Goal: Transaction & Acquisition: Purchase product/service

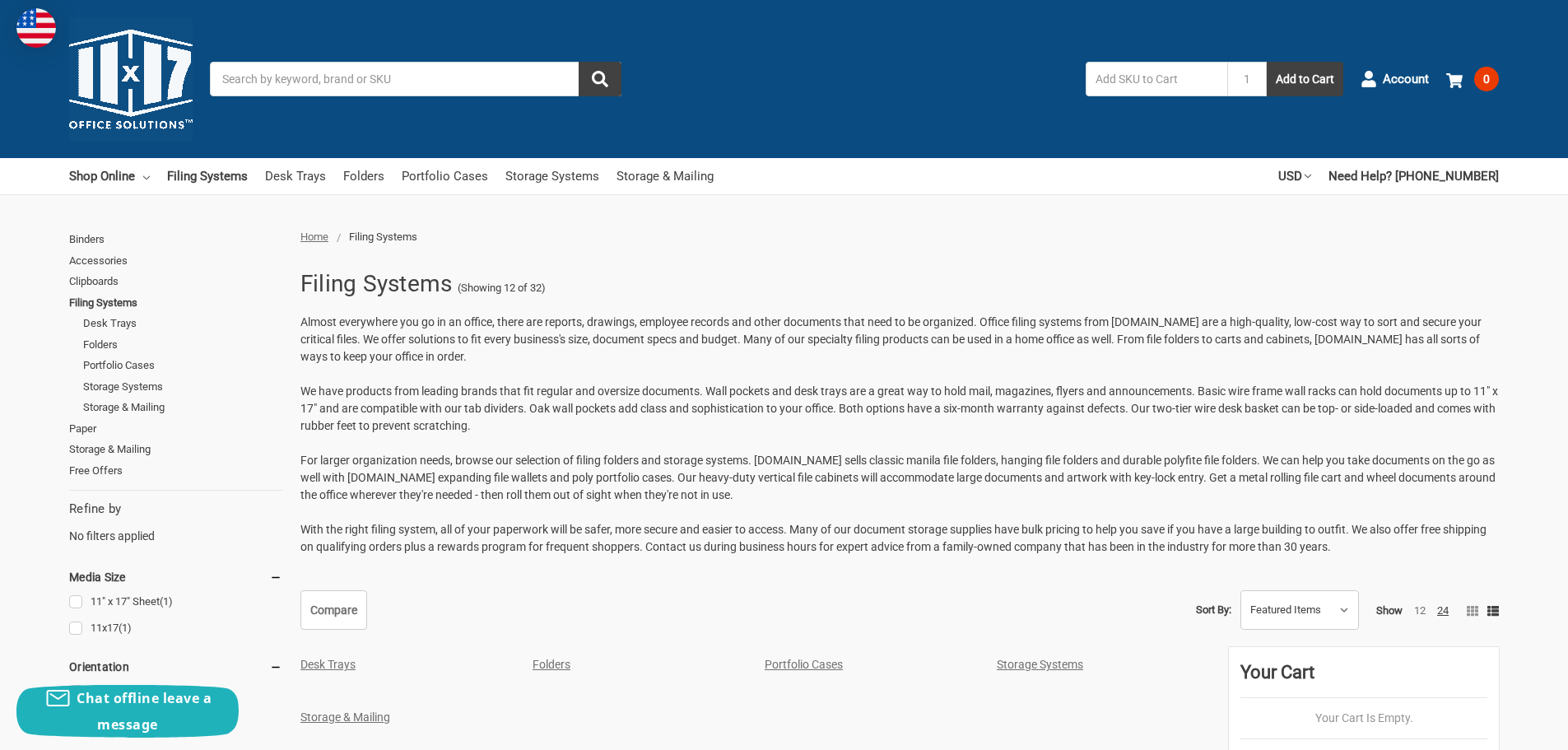
click at [403, 81] on input "Search" at bounding box center [415, 78] width 412 height 34
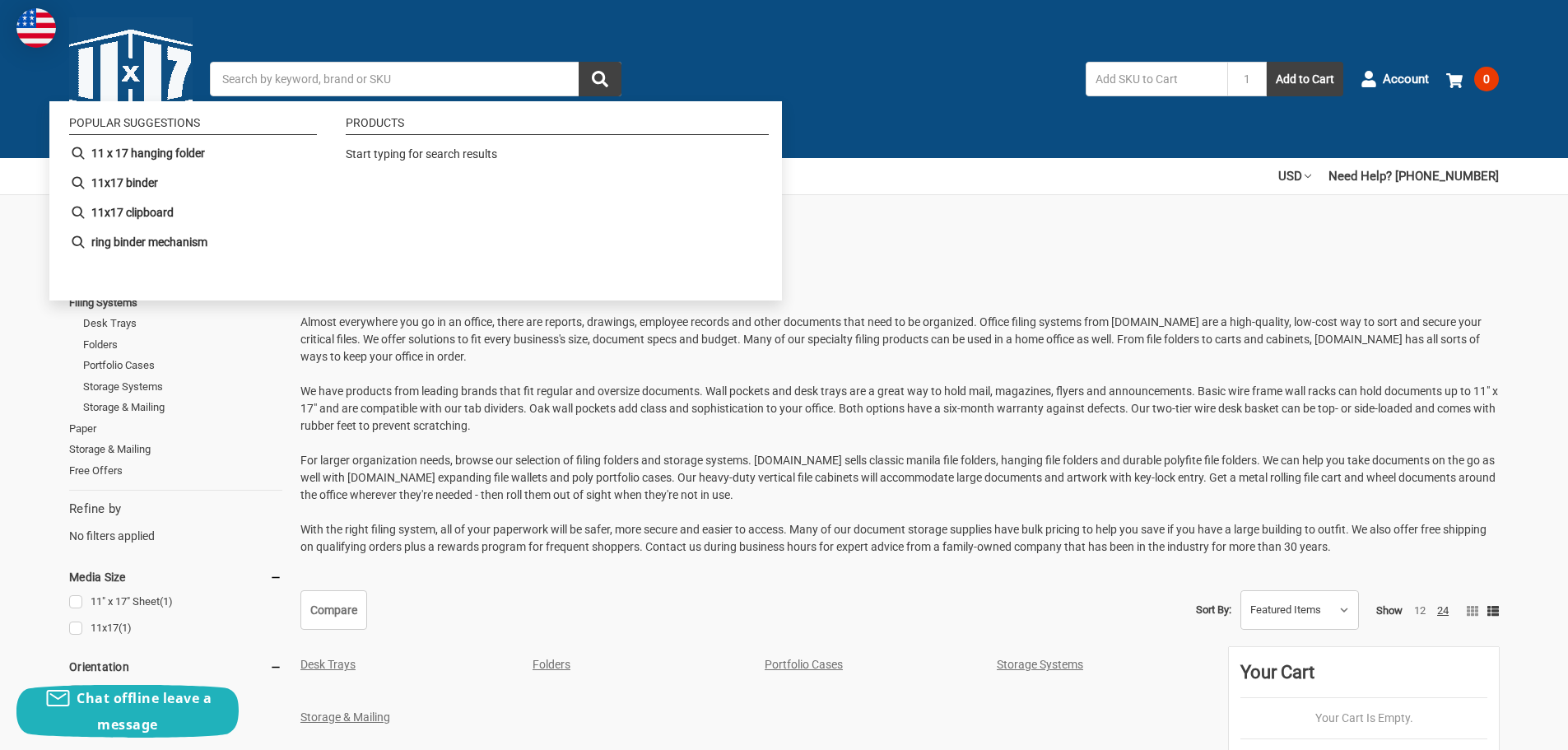
click at [362, 70] on input "Search" at bounding box center [415, 78] width 412 height 34
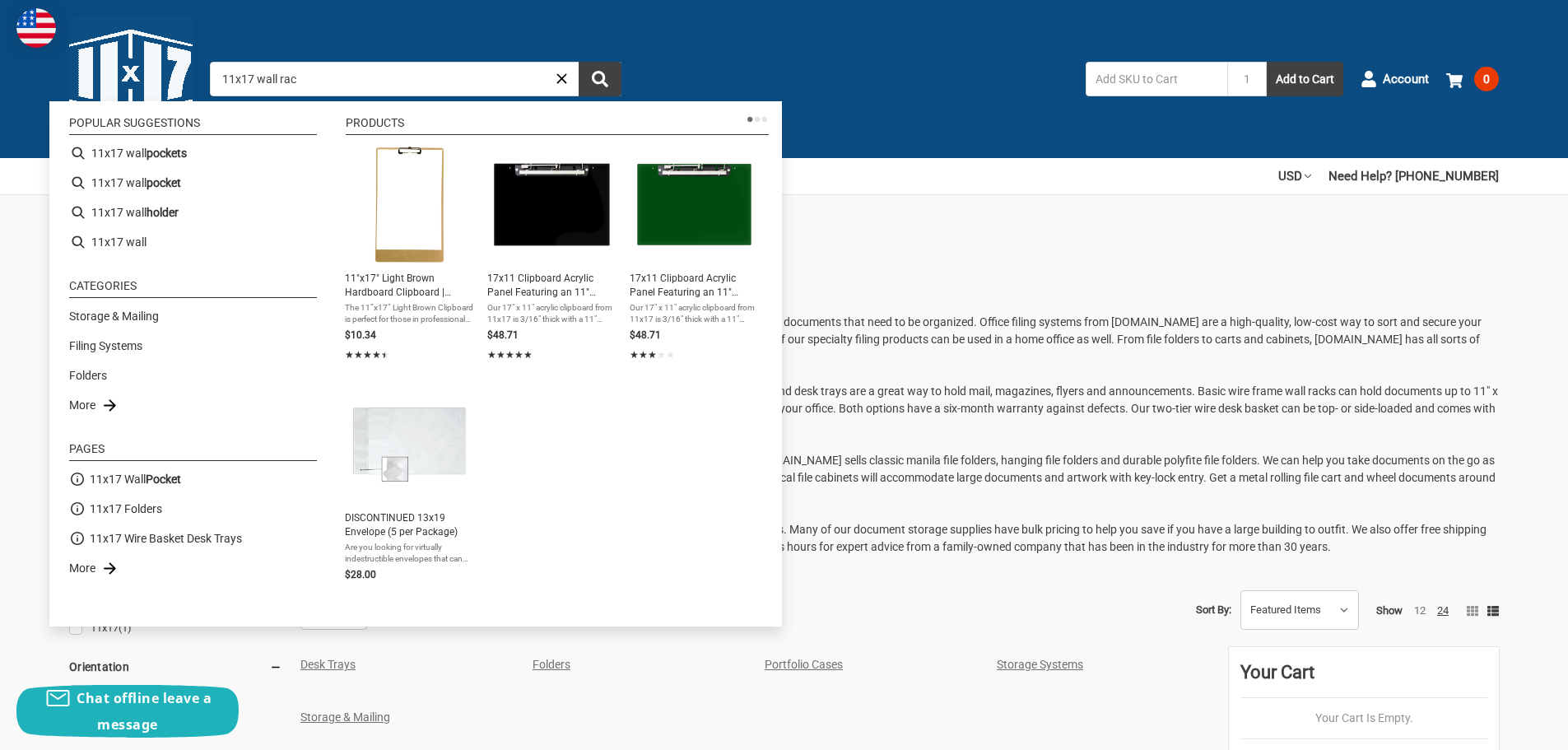
type input "11x17 wall rack"
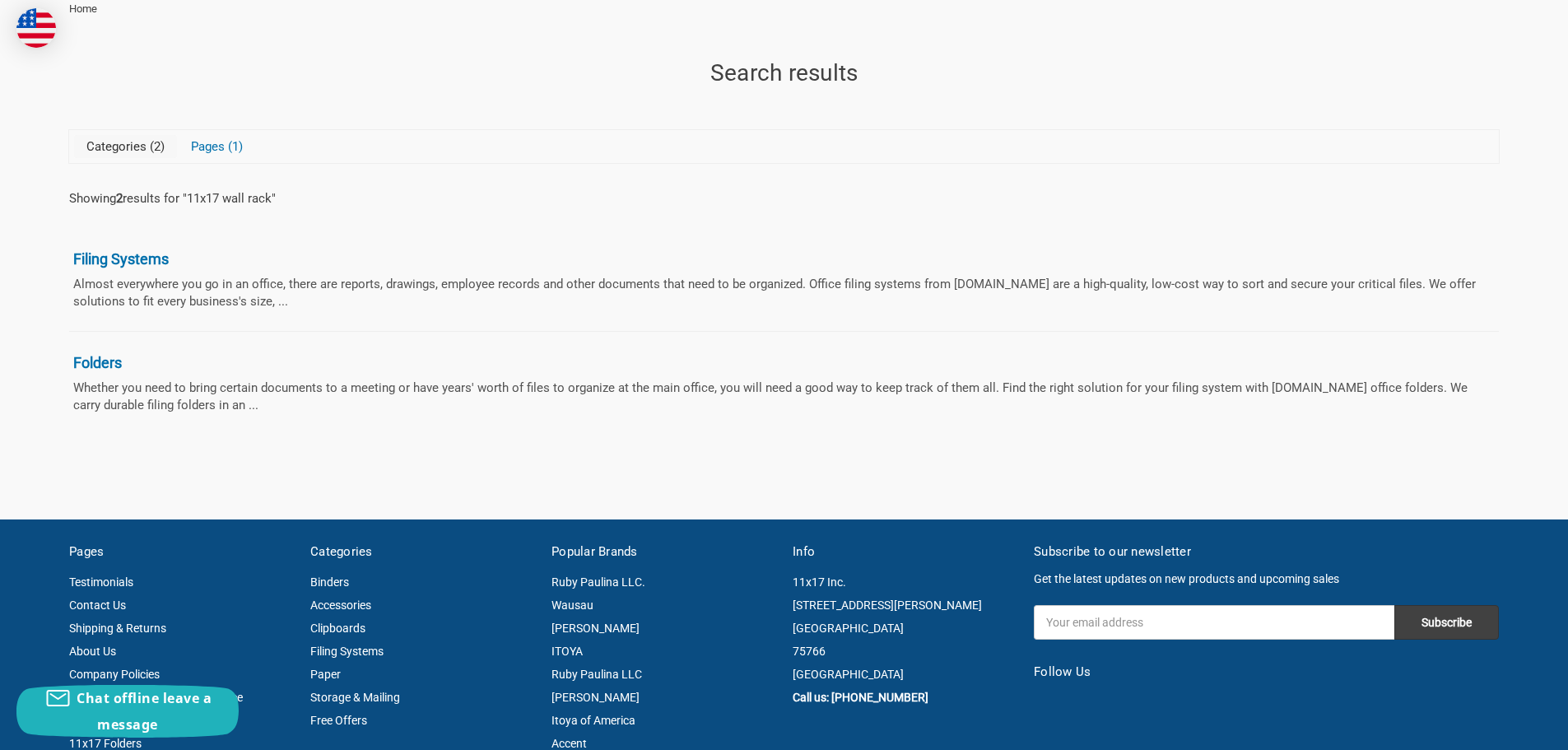
scroll to position [247, 0]
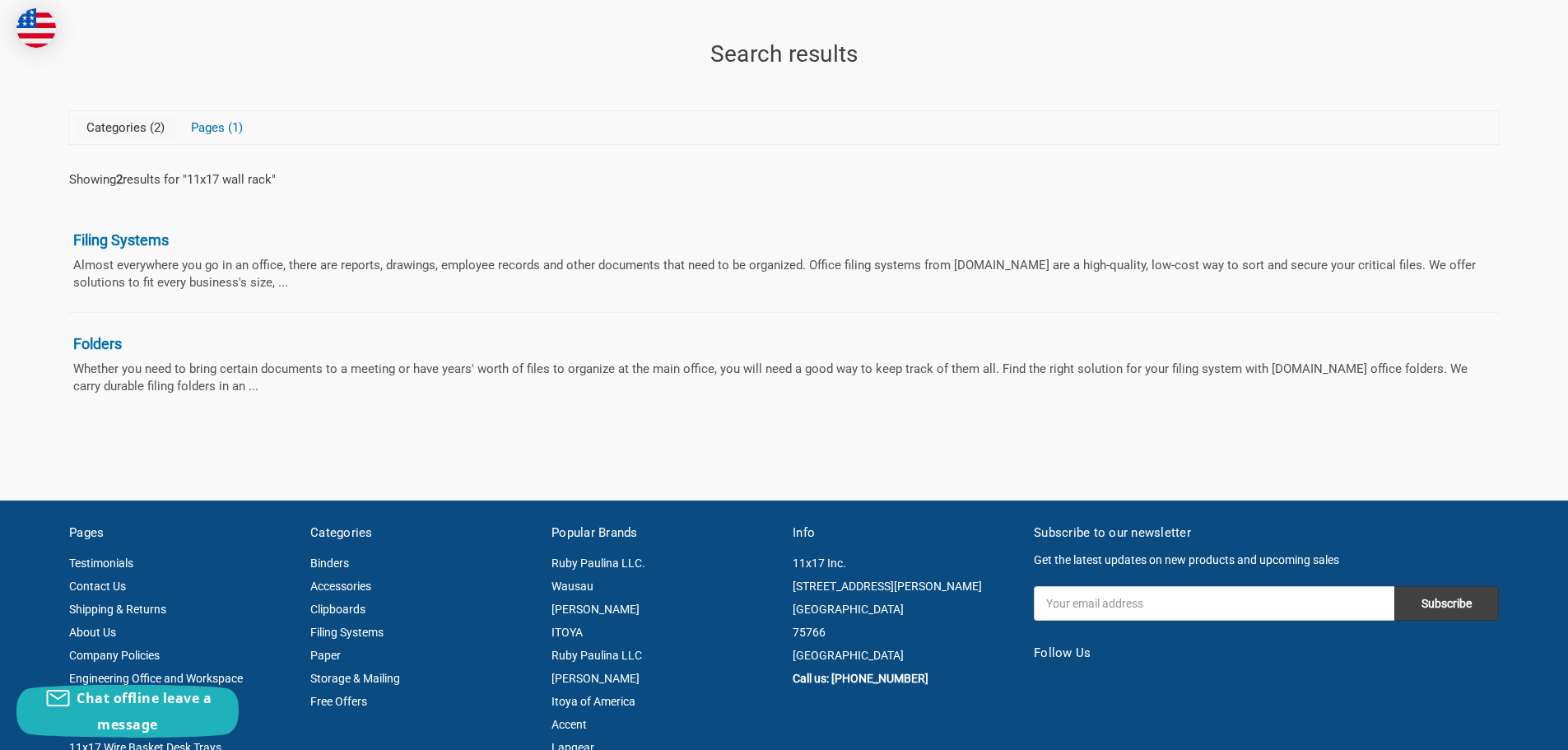
click at [235, 180] on link "11x17 wall rack" at bounding box center [229, 179] width 85 height 15
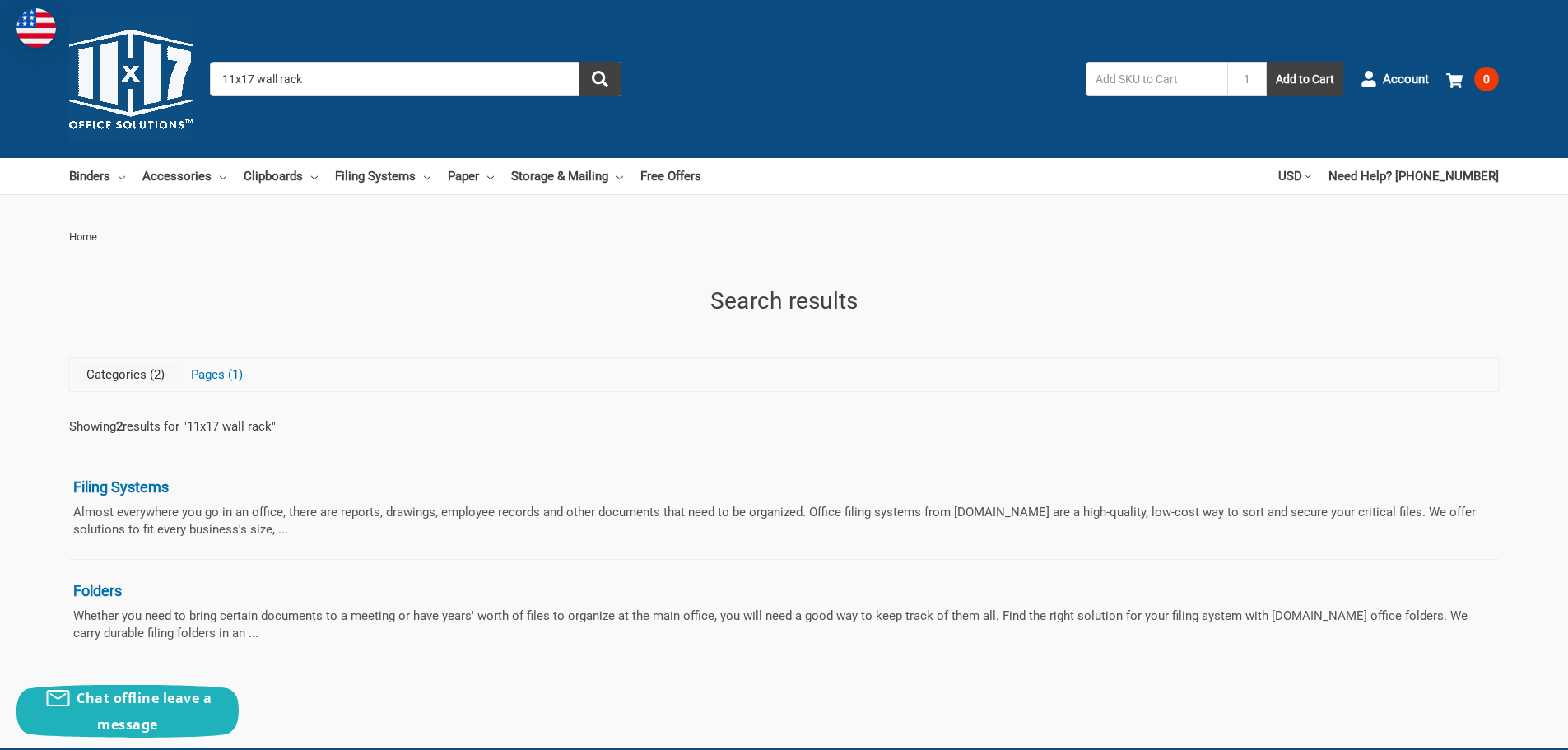
click at [305, 73] on input "11x17 wall rack" at bounding box center [415, 78] width 412 height 34
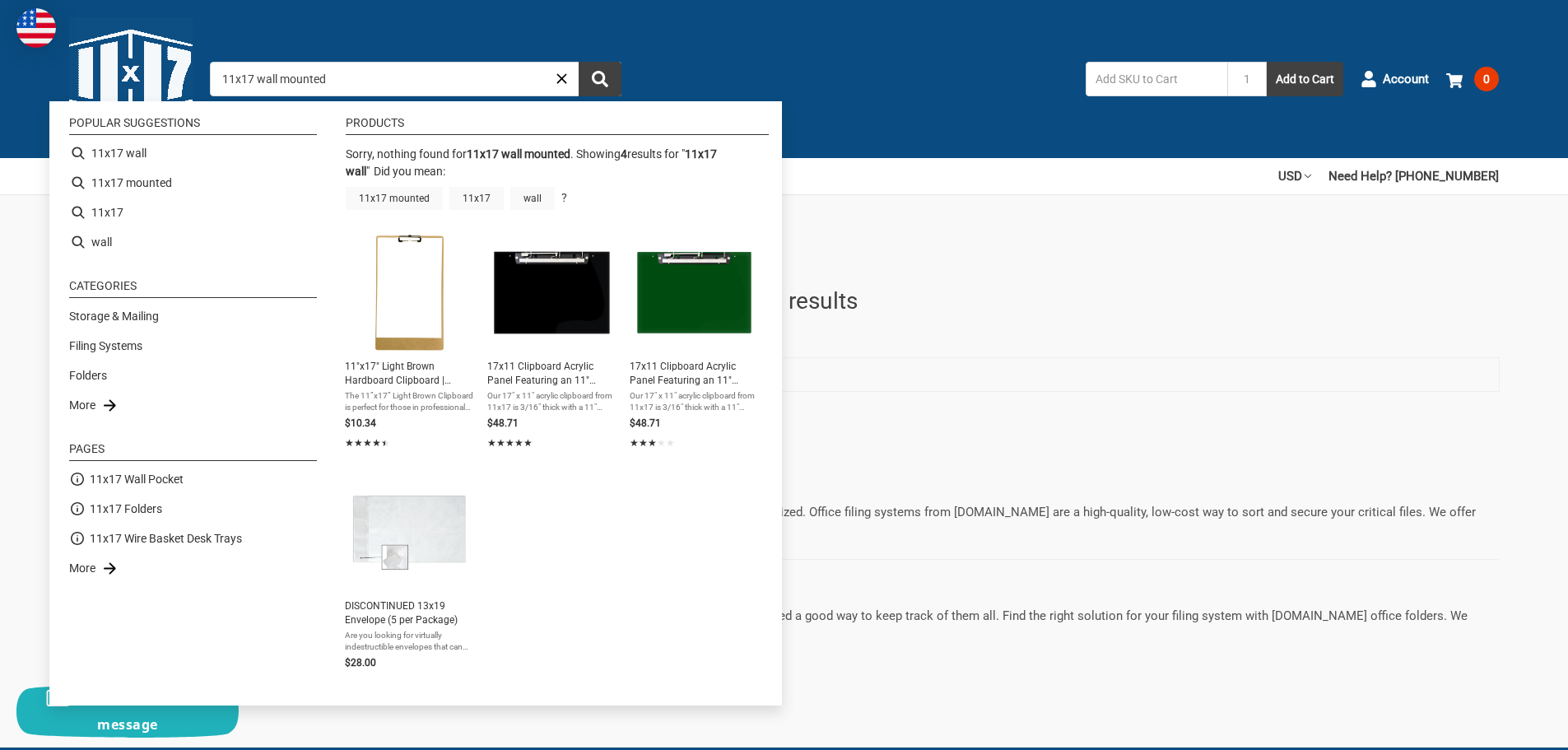
type input "11x17 wall"
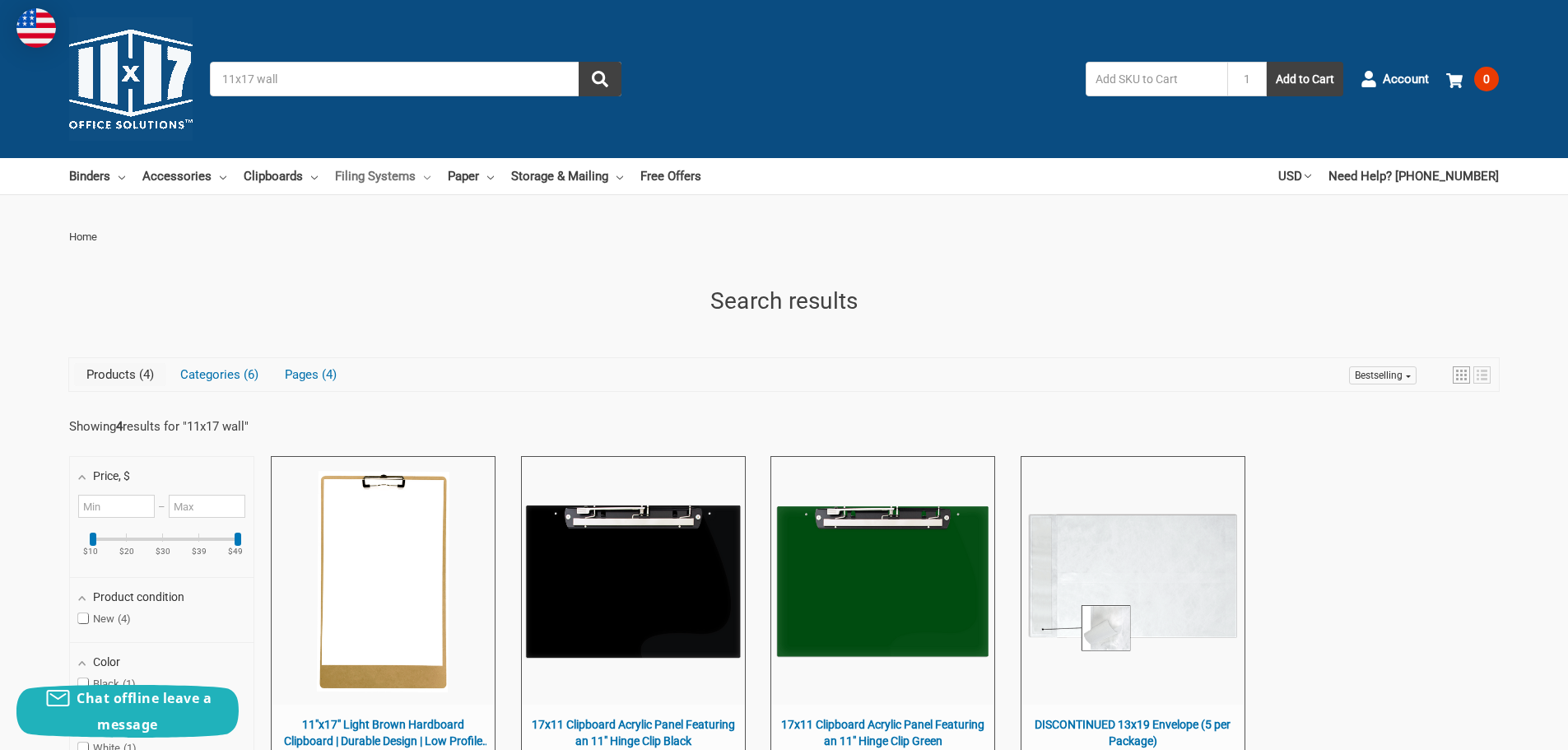
click at [403, 174] on link "Filing Systems" at bounding box center [383, 176] width 96 height 36
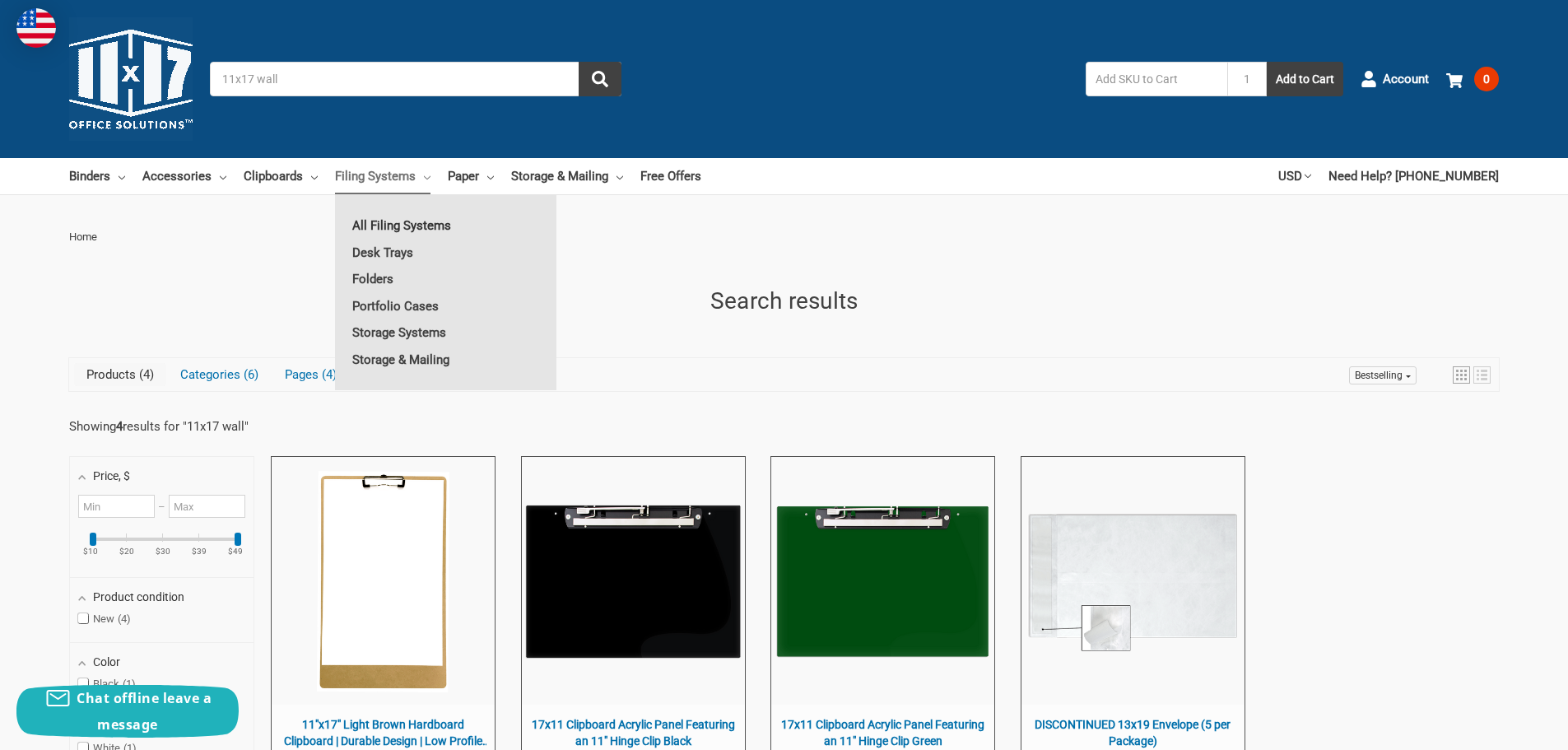
click at [439, 222] on link "All Filing Systems" at bounding box center [446, 225] width 221 height 26
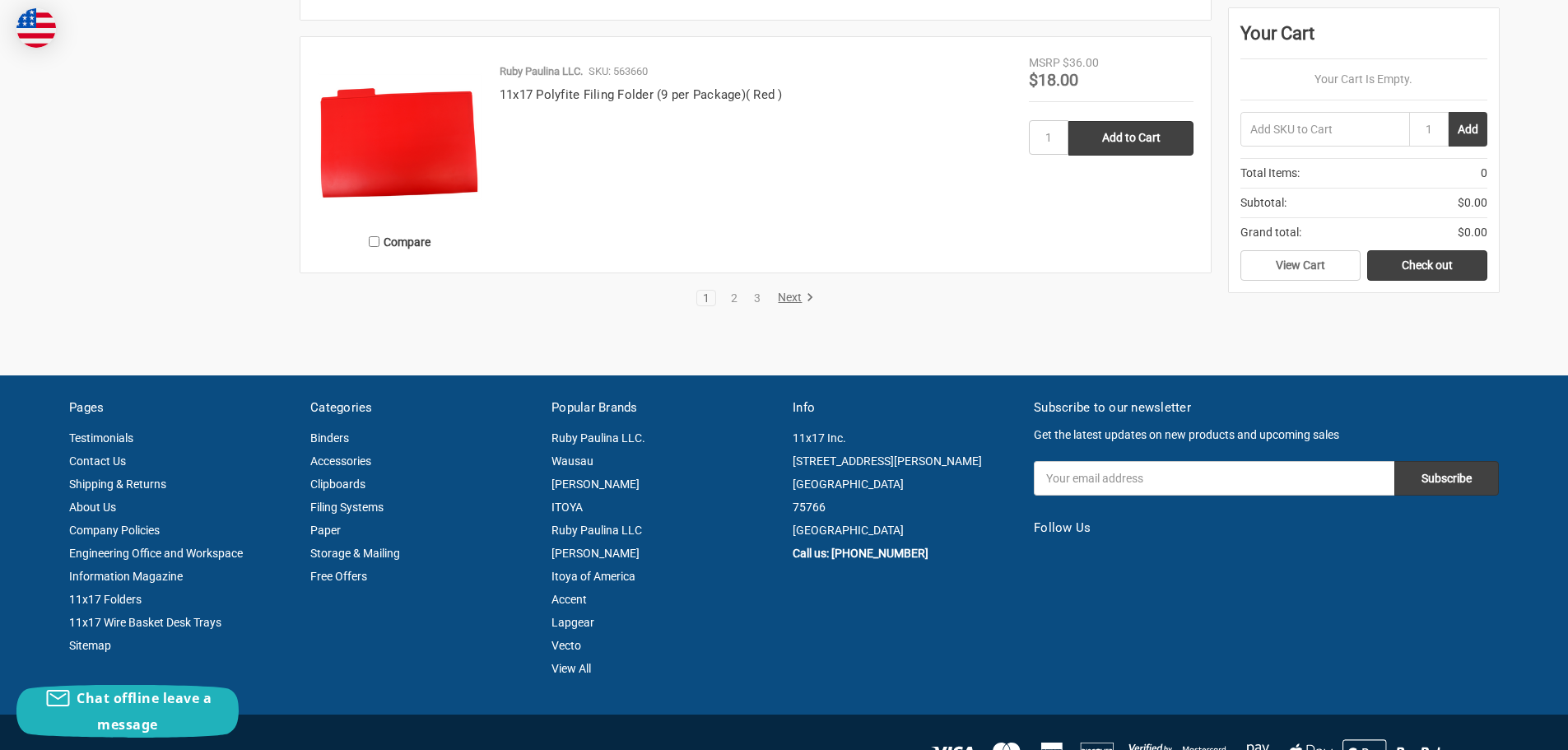
scroll to position [3495, 0]
click at [736, 294] on link "2" at bounding box center [734, 299] width 19 height 12
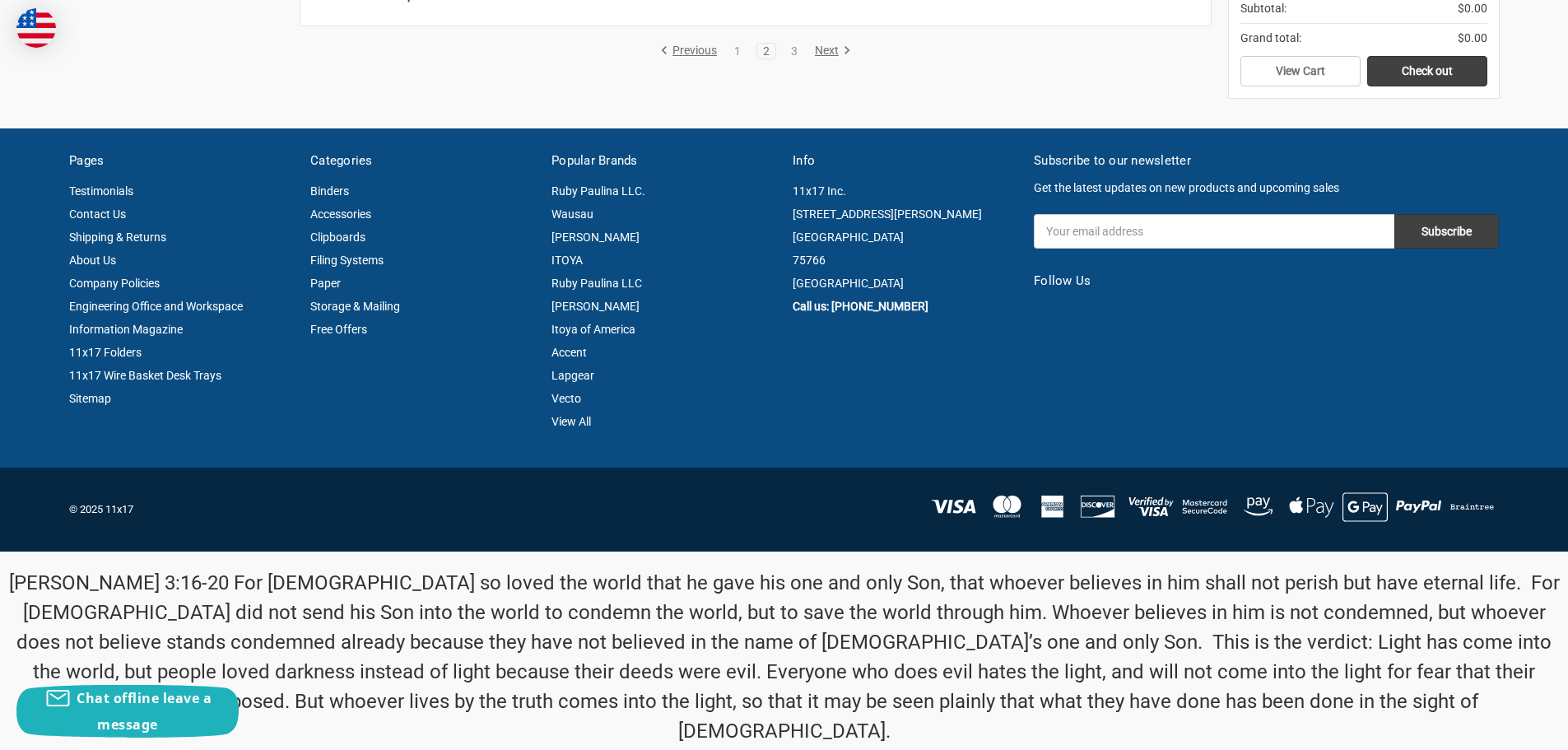
scroll to position [3472, 0]
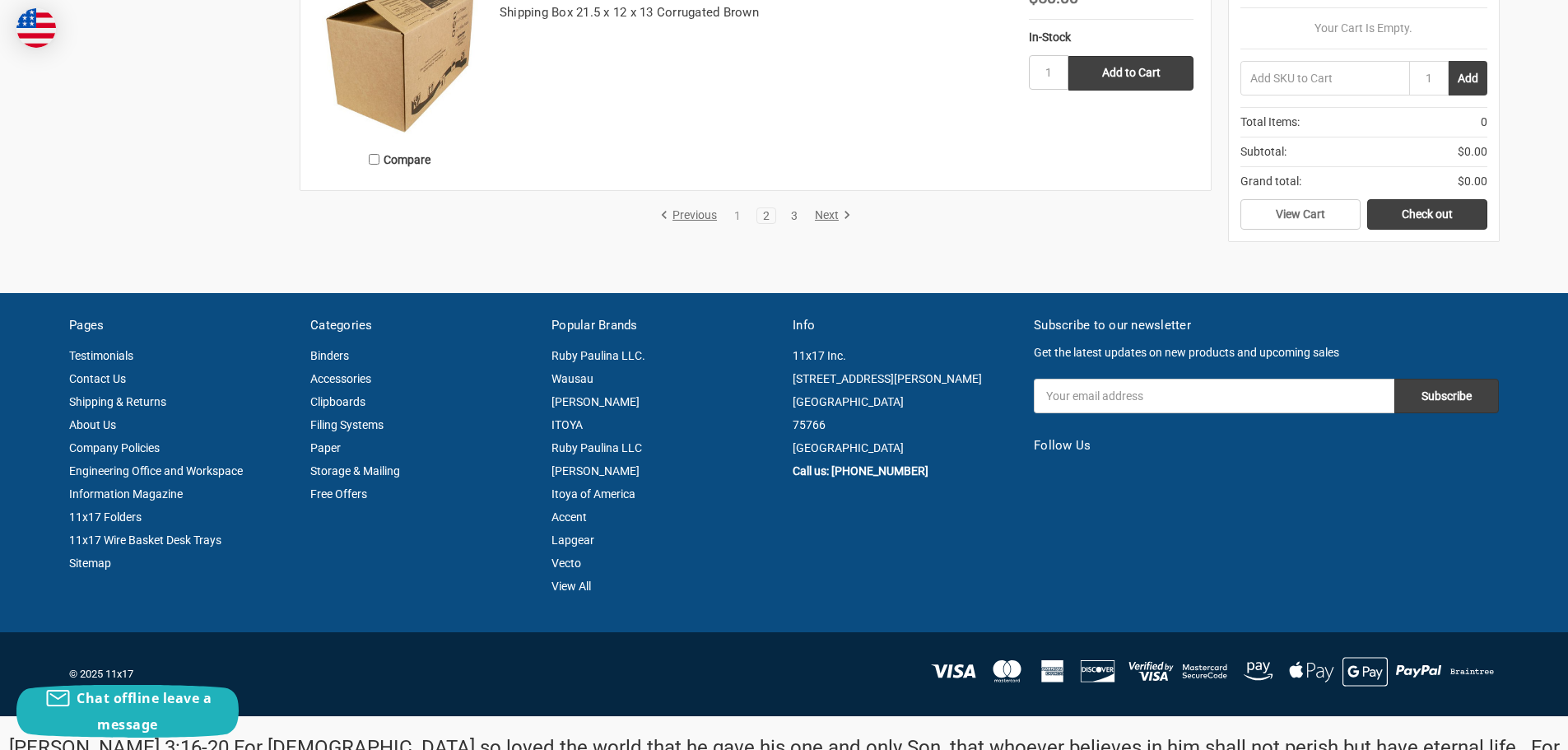
click at [800, 214] on link "3" at bounding box center [794, 216] width 19 height 12
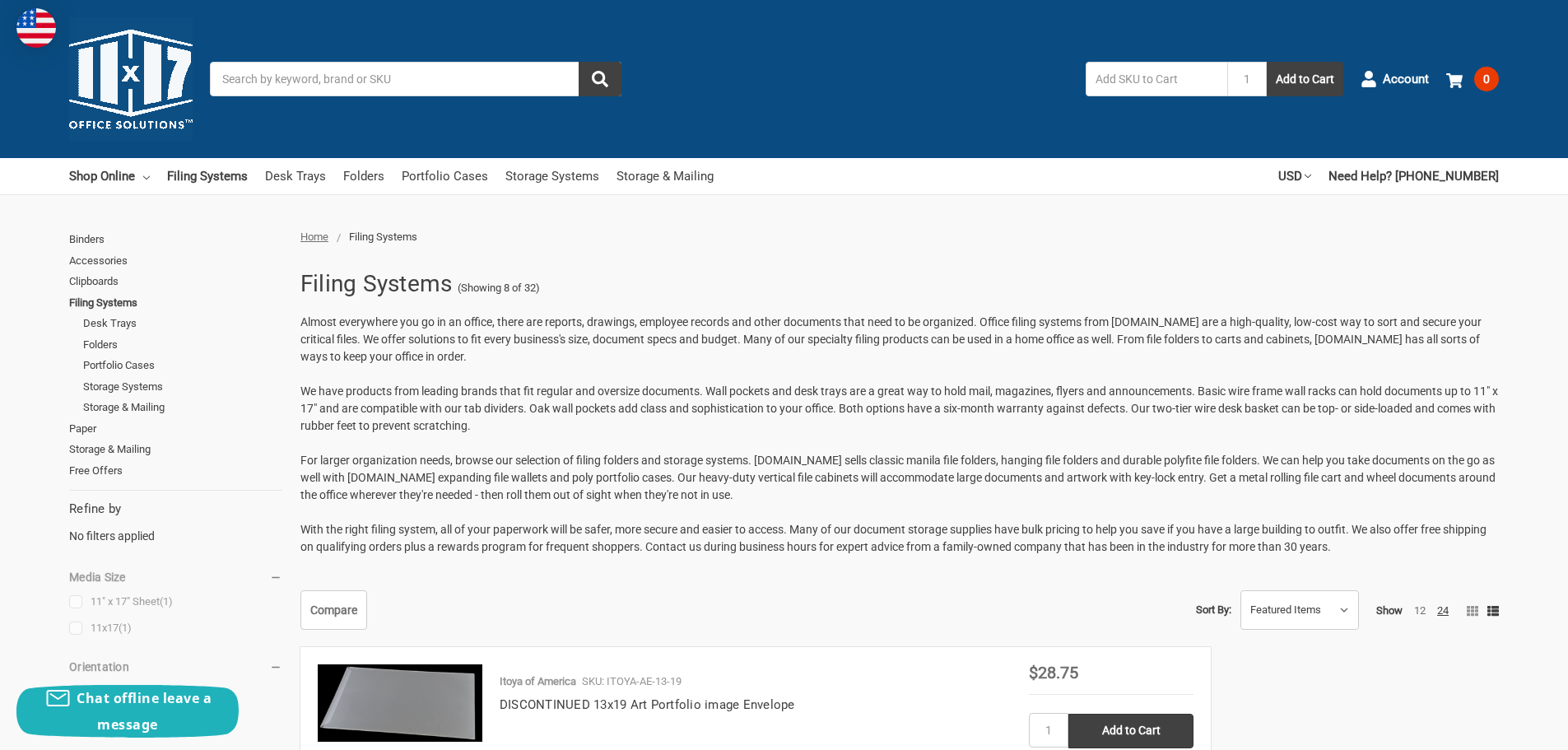
scroll to position [2626, 0]
